Goal: Information Seeking & Learning: Learn about a topic

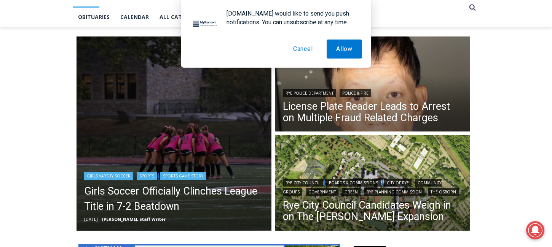
scroll to position [180, 0]
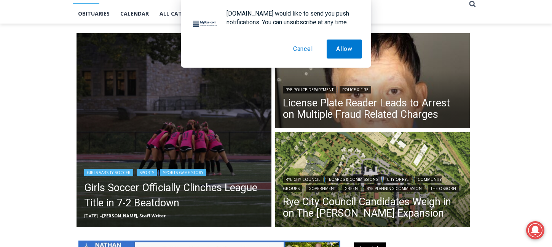
click at [188, 146] on img "Read More Girls Soccer Officially Clinches League Title in 7-2 Beatdown" at bounding box center [173, 130] width 195 height 195
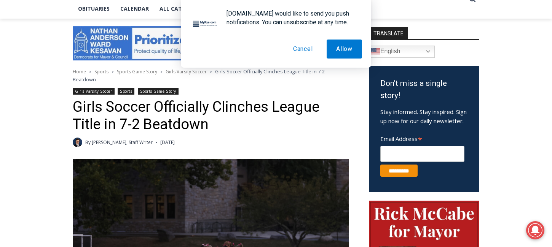
scroll to position [194, 0]
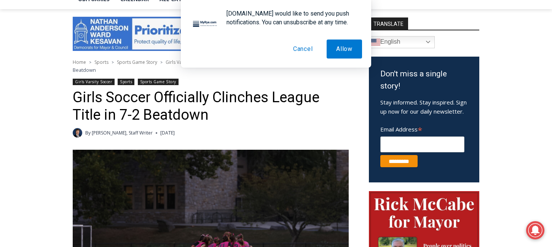
click at [304, 55] on button "Cancel" at bounding box center [302, 49] width 39 height 19
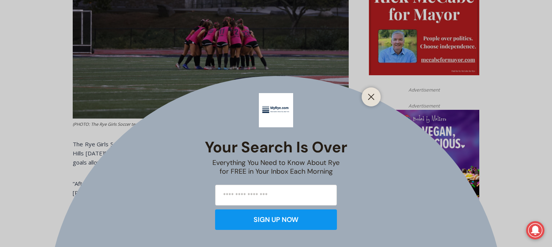
scroll to position [412, 0]
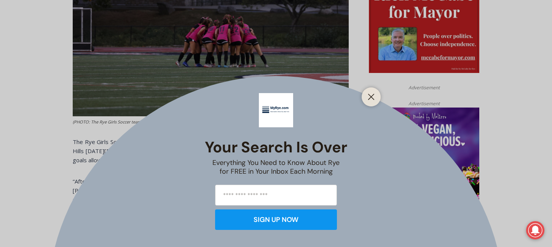
click at [379, 91] on div "Your Search is Over Everything You Need to Know About Rye for FREE in Your Inbo…" at bounding box center [276, 123] width 552 height 247
click at [377, 94] on div at bounding box center [370, 97] width 19 height 19
click at [373, 99] on line "Close" at bounding box center [370, 96] width 5 height 5
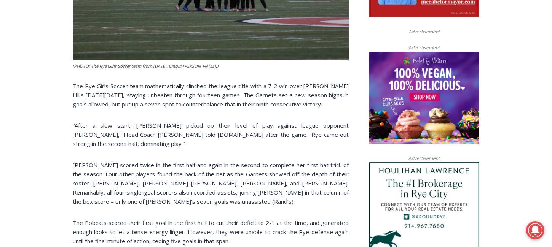
scroll to position [468, 0]
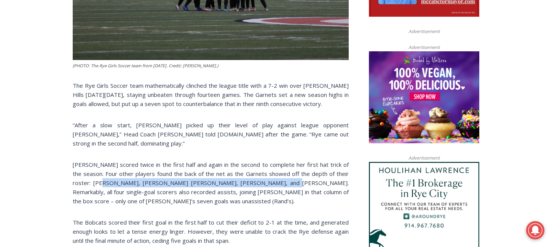
drag, startPoint x: 263, startPoint y: 167, endPoint x: 94, endPoint y: 170, distance: 169.7
click at [94, 170] on p "Charlotte Keenan scored twice in the first half and again in the second to comp…" at bounding box center [211, 183] width 276 height 46
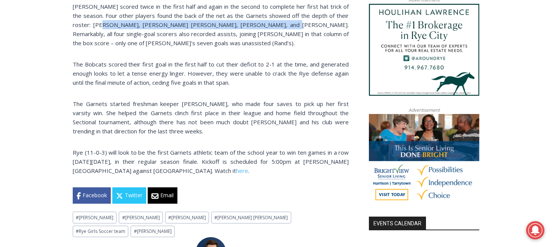
scroll to position [504, 0]
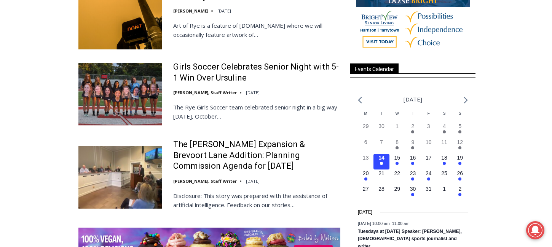
scroll to position [993, 0]
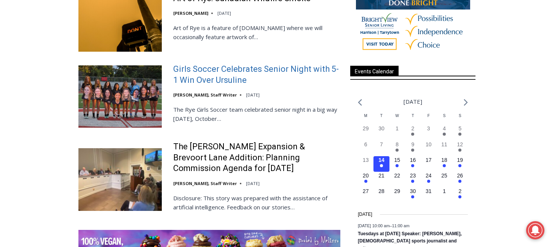
click at [213, 75] on link "Girls Soccer Celebrates Senior Night with 5-1 Win Over Ursuline" at bounding box center [256, 75] width 167 height 22
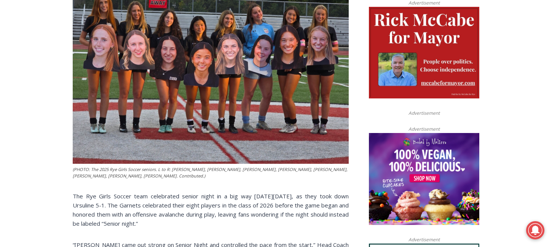
scroll to position [360, 0]
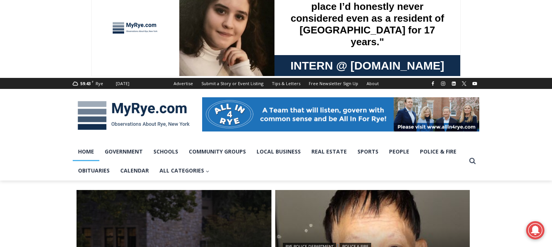
scroll to position [26, 0]
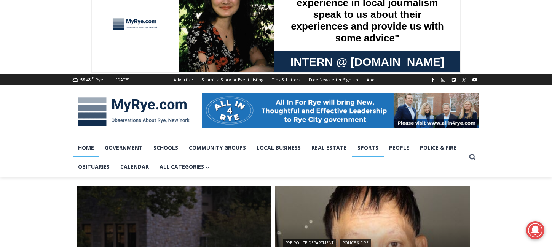
click at [372, 150] on link "Sports" at bounding box center [368, 147] width 32 height 19
